Goal: Book appointment/travel/reservation

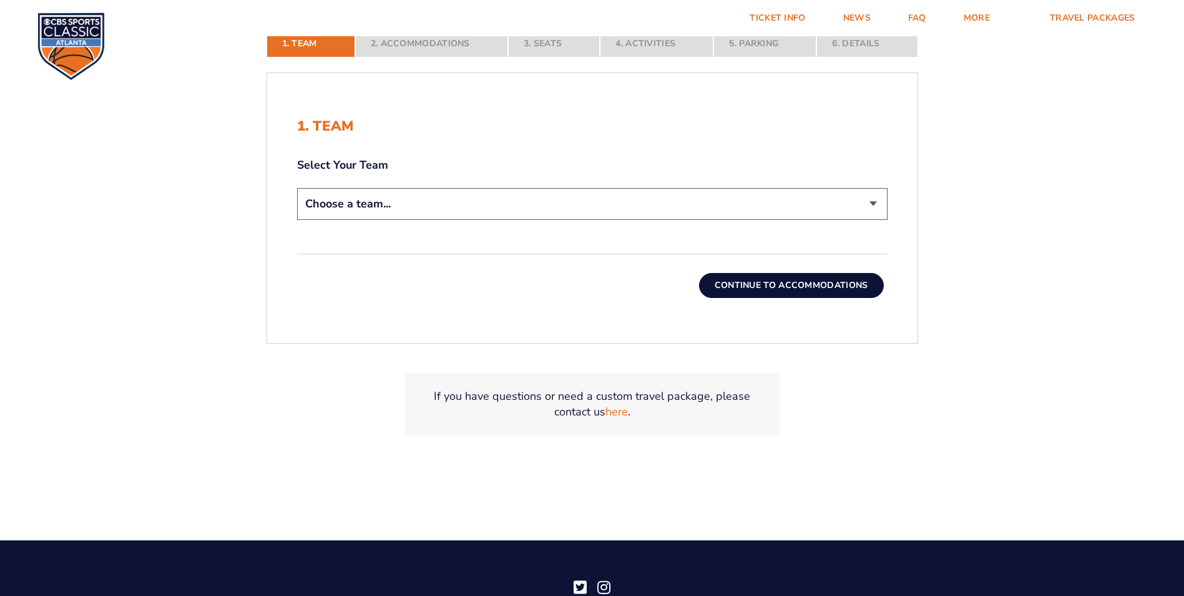
select select "12756"
click at [297, 188] on select "Choose a team... [US_STATE] Wildcats [US_STATE] State Buckeyes [US_STATE] Tar H…" at bounding box center [592, 204] width 591 height 32
click at [800, 287] on button "Continue To Accommodations" at bounding box center [791, 285] width 185 height 25
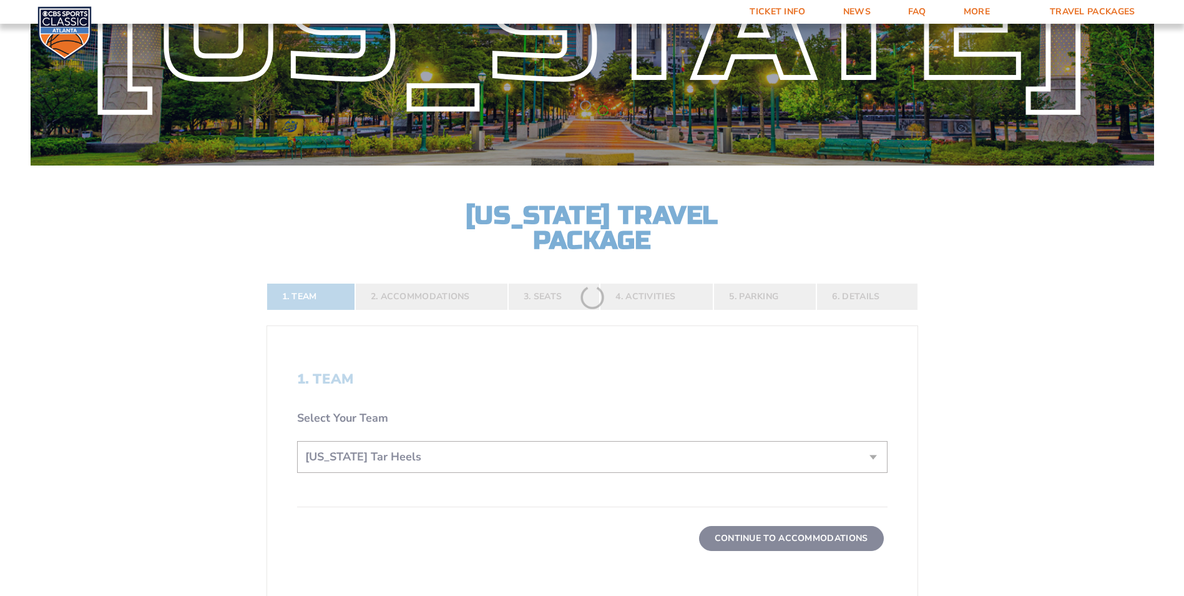
scroll to position [125, 0]
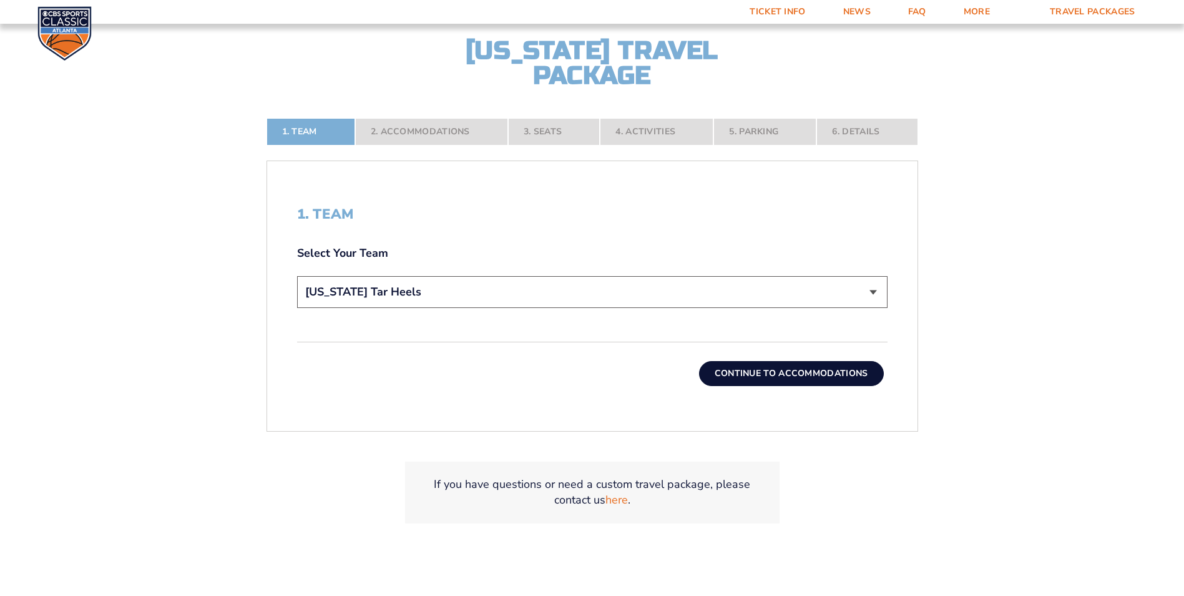
click at [791, 370] on button "Continue To Accommodations" at bounding box center [791, 373] width 185 height 25
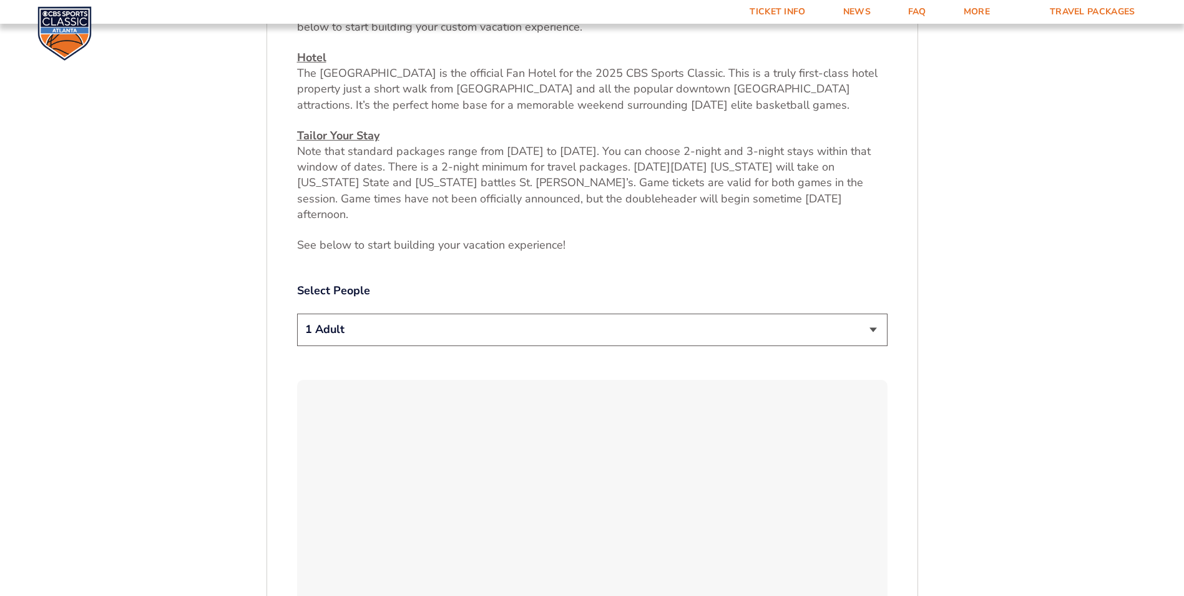
scroll to position [531, 0]
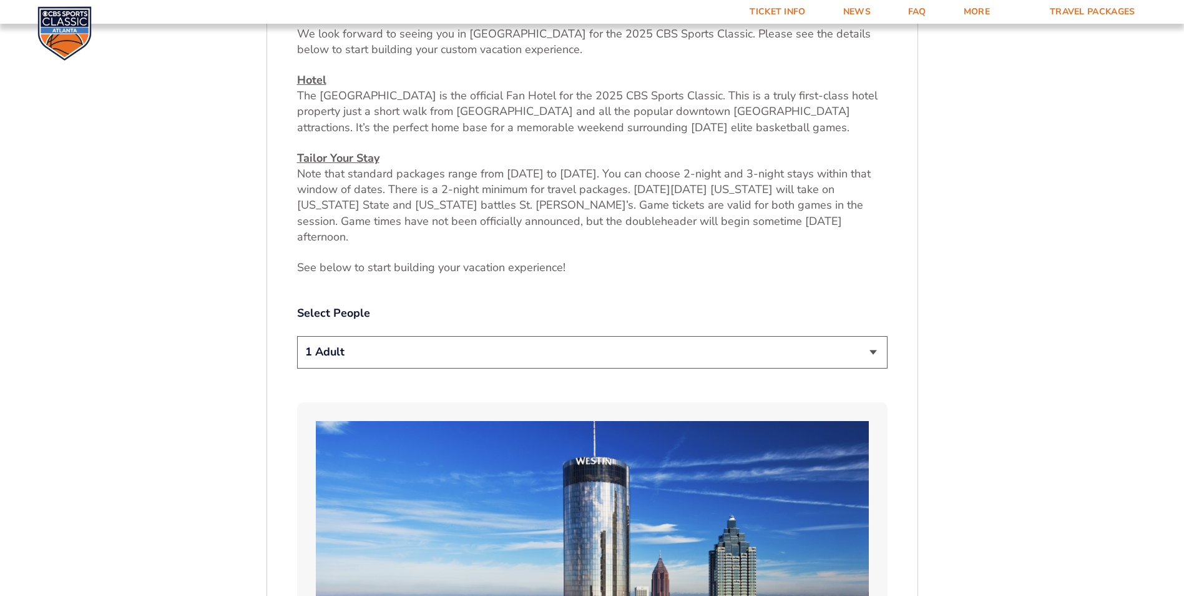
click at [870, 336] on select "1 Adult 2 Adults 3 Adults 4 Adults 2 Adults + 1 Child 2 Adults + 2 Children 2 A…" at bounding box center [592, 352] width 591 height 32
select select "2 Adults"
click at [297, 336] on select "1 Adult 2 Adults 3 Adults 4 Adults 2 Adults + 1 Child 2 Adults + 2 Children 2 A…" at bounding box center [592, 352] width 591 height 32
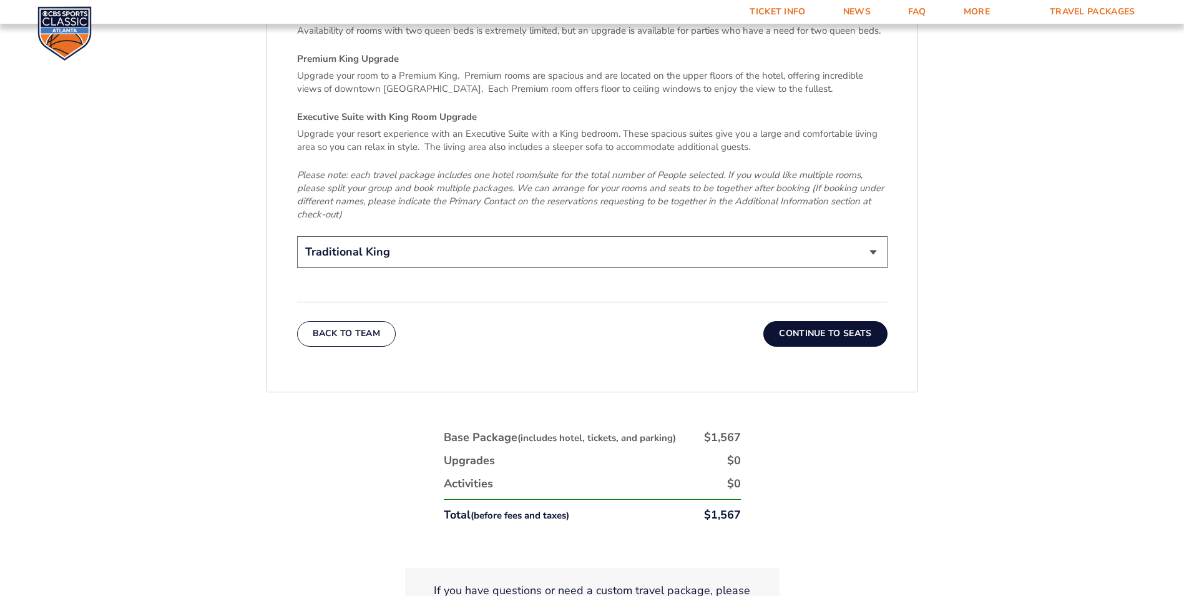
scroll to position [2030, 0]
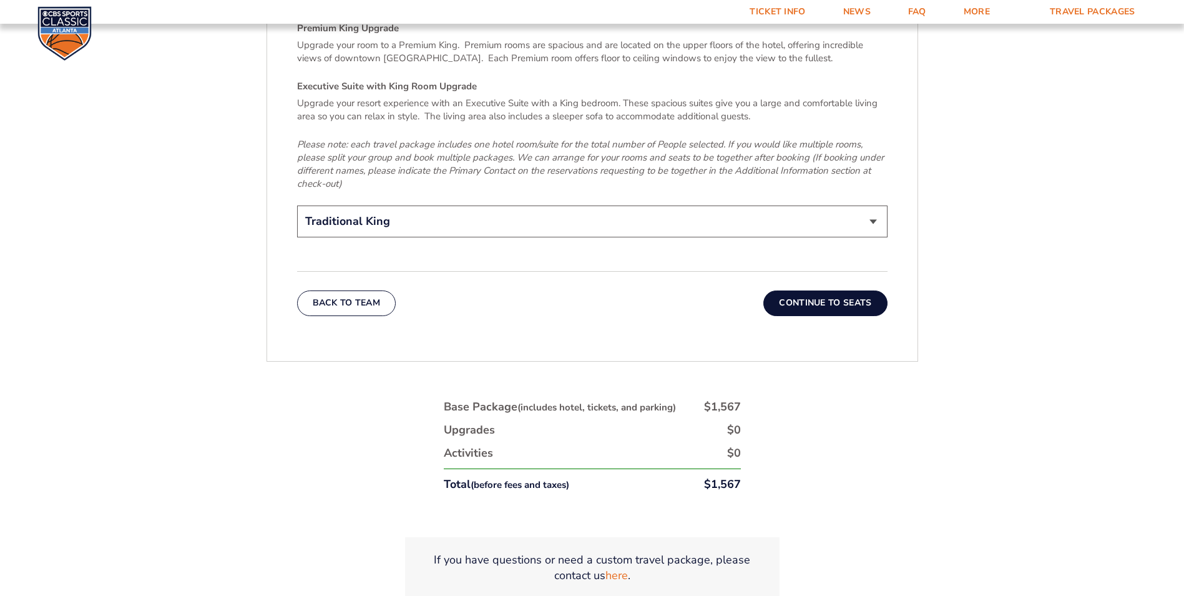
click at [798, 290] on button "Continue To Seats" at bounding box center [826, 302] width 124 height 25
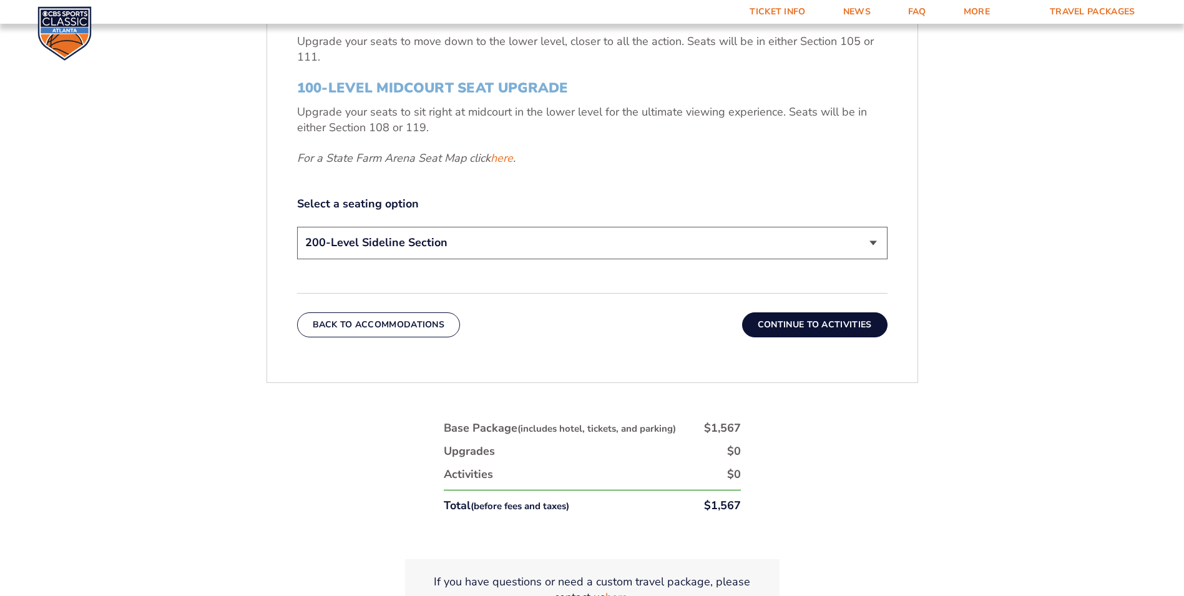
scroll to position [656, 0]
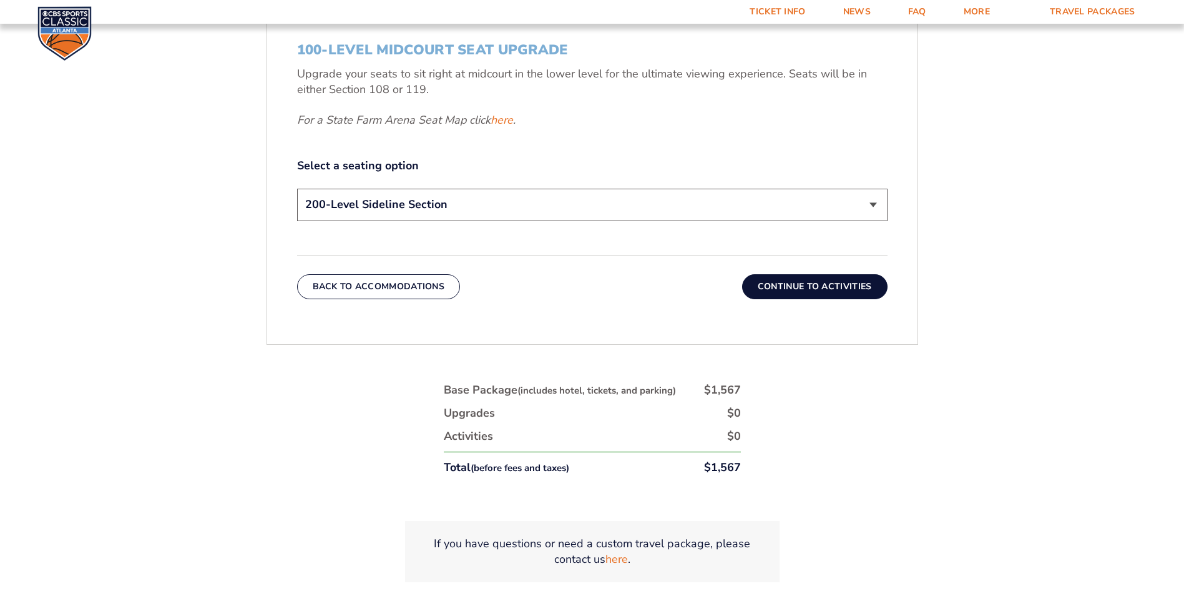
click at [792, 285] on button "Continue To Activities" at bounding box center [814, 286] width 145 height 25
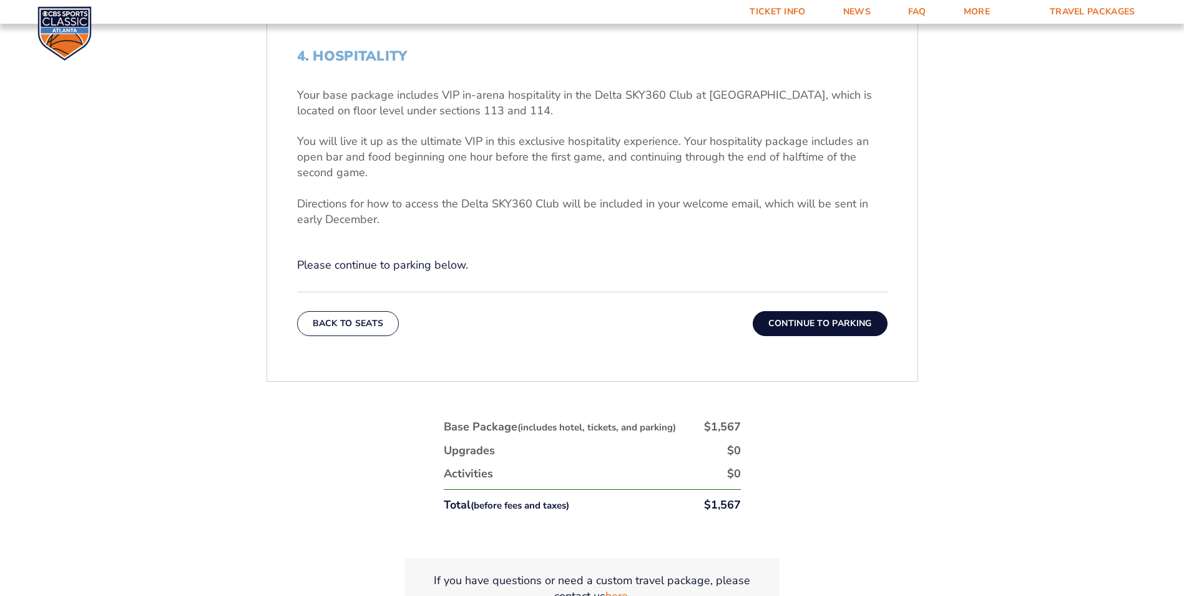
scroll to position [469, 0]
click at [775, 325] on button "Continue To Parking" at bounding box center [820, 324] width 135 height 25
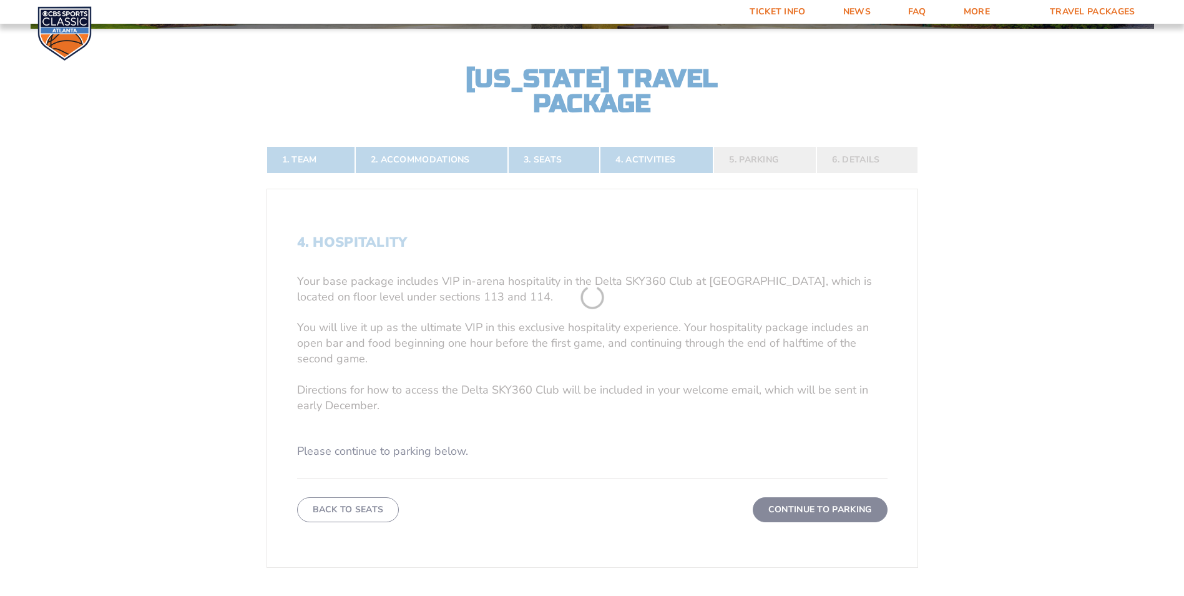
scroll to position [282, 0]
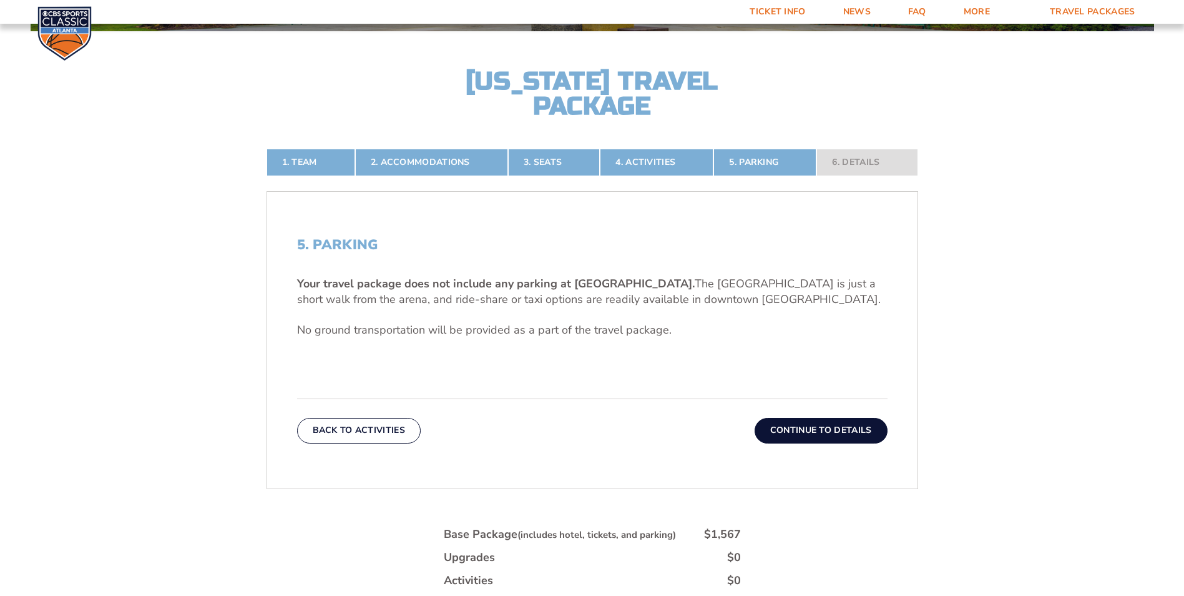
click at [844, 430] on button "Continue To Details" at bounding box center [821, 430] width 133 height 25
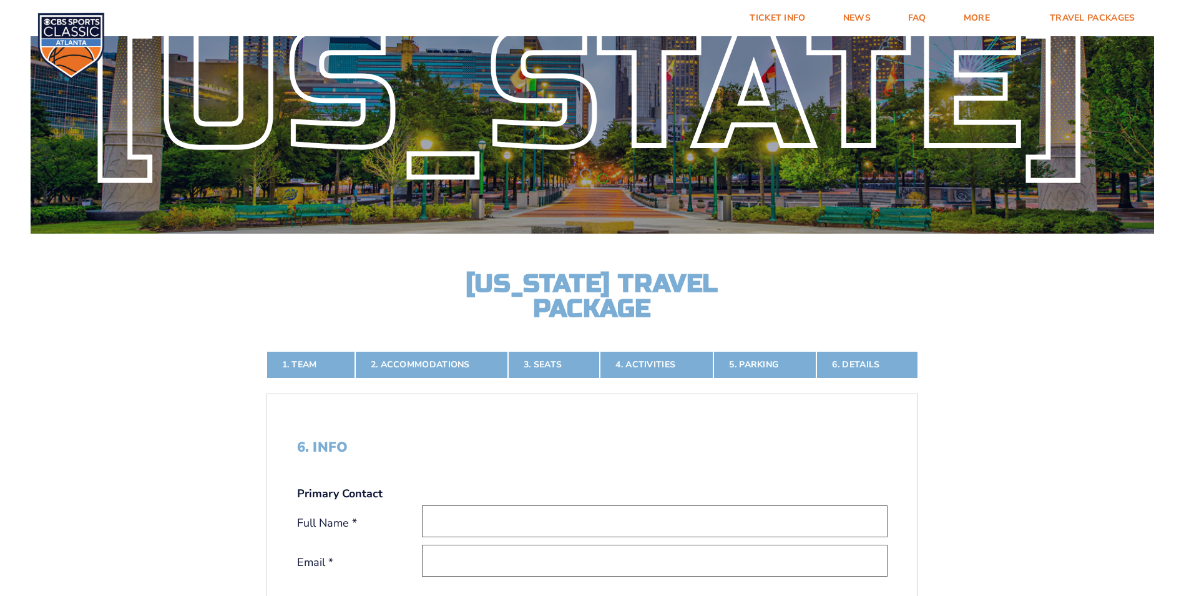
scroll to position [0, 0]
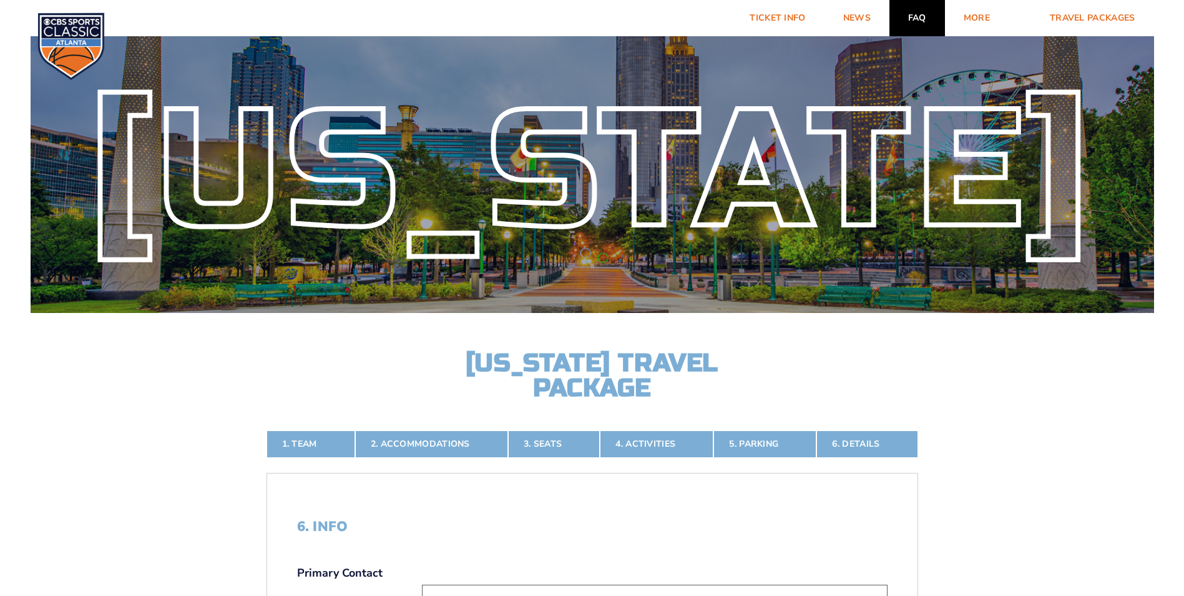
click at [924, 16] on link "FAQ" at bounding box center [918, 18] width 56 height 36
